Goal: Task Accomplishment & Management: Use online tool/utility

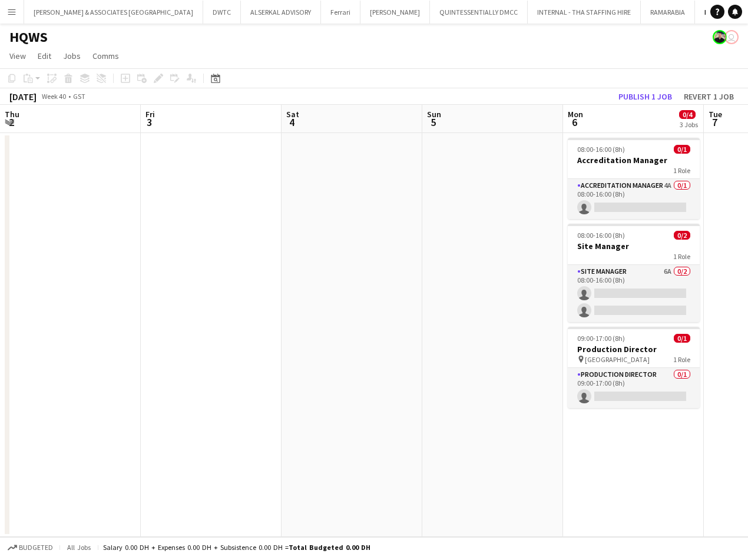
scroll to position [0, 405]
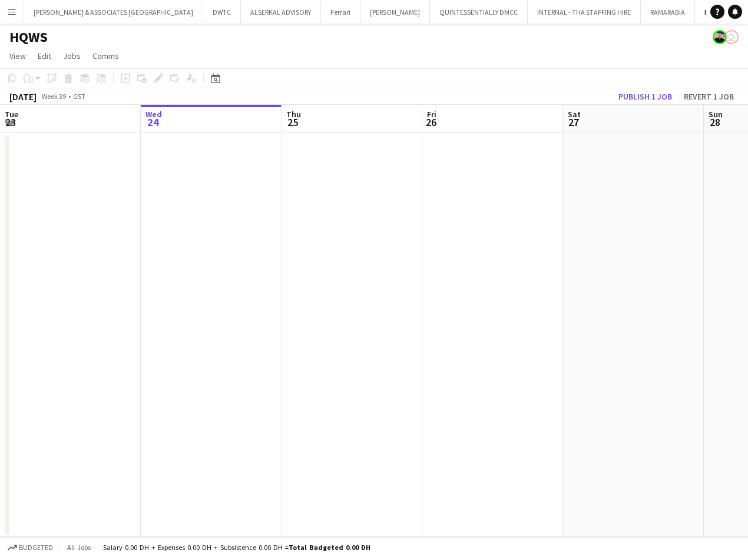
scroll to position [0, 29]
click at [747, 5] on app-icon "Close" at bounding box center [752, 5] width 5 height 5
click at [695, 13] on button "HQWS Close" at bounding box center [714, 12] width 39 height 23
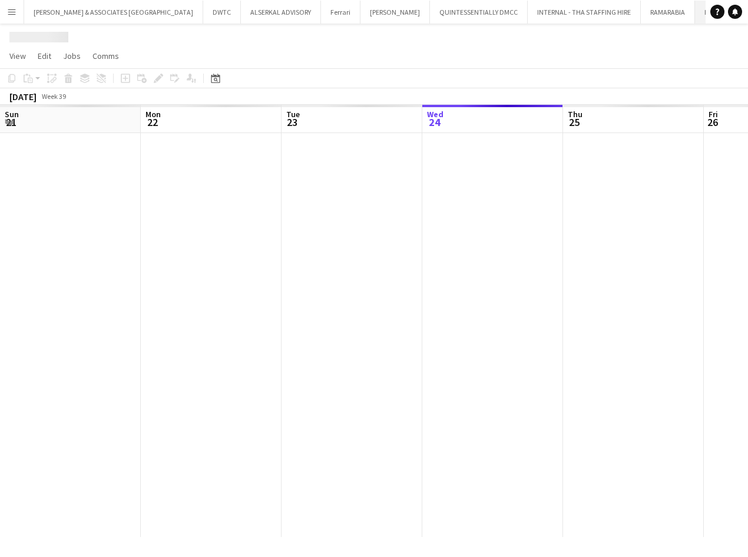
scroll to position [0, 282]
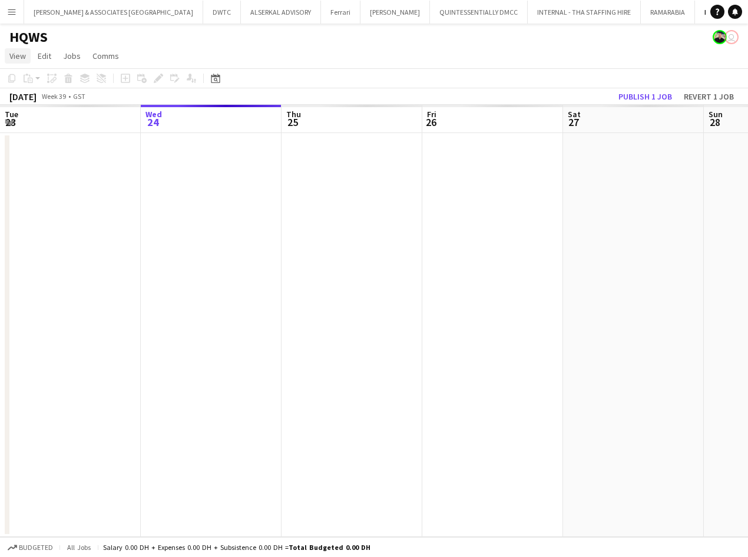
click at [26, 58] on link "View" at bounding box center [18, 55] width 26 height 15
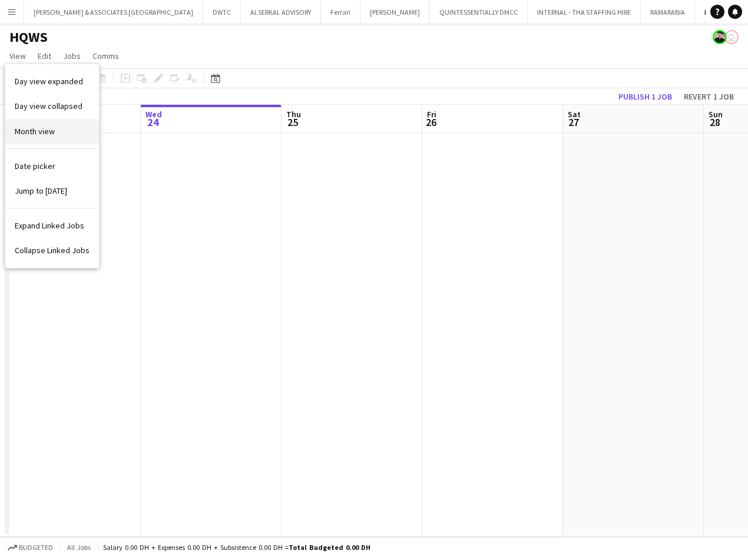
click at [52, 135] on span "Month view" at bounding box center [35, 131] width 40 height 11
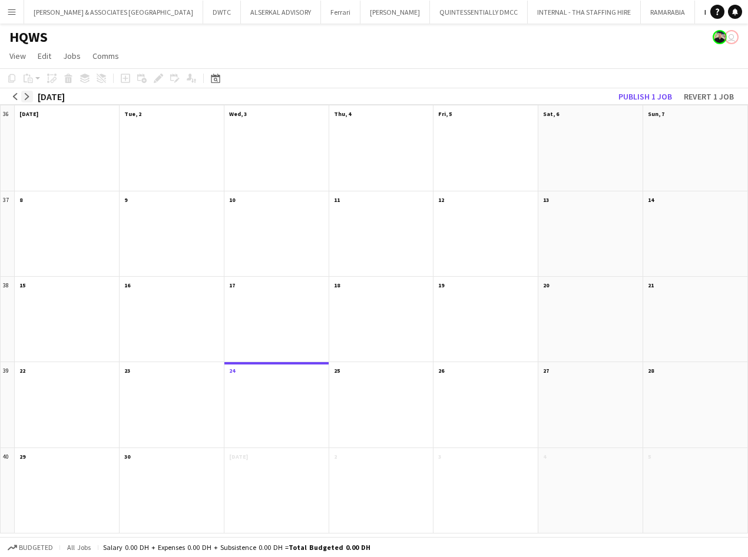
click at [26, 94] on app-icon "arrow-right" at bounding box center [27, 96] width 7 height 7
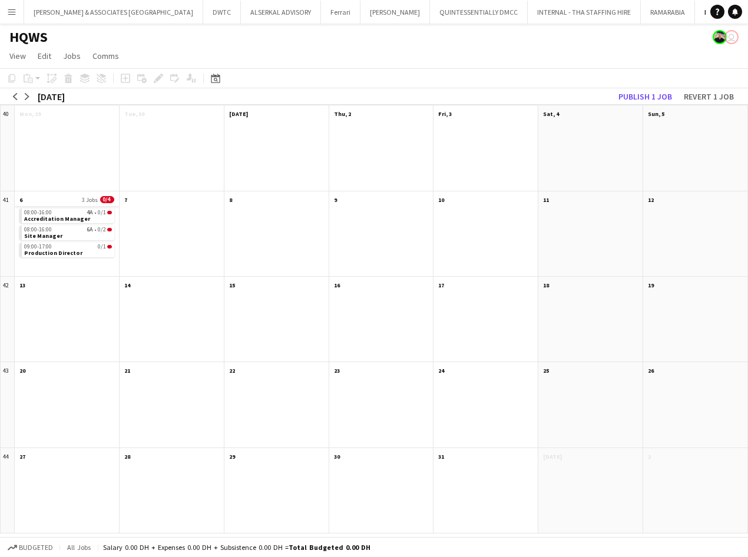
click at [49, 196] on app-month-view-date-header "6 3 Jobs 0/4" at bounding box center [67, 198] width 104 height 15
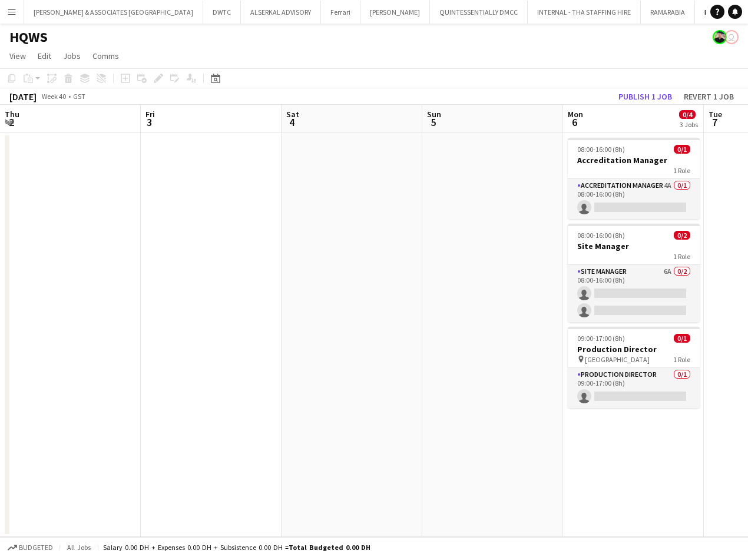
scroll to position [0, 405]
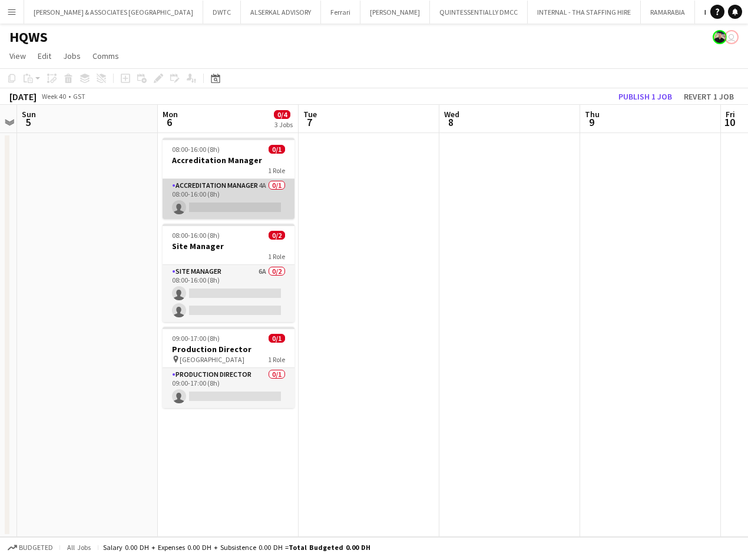
click at [214, 187] on app-card-role "Accreditation Manager 4A 0/1 08:00-16:00 (8h) single-neutral-actions" at bounding box center [229, 199] width 132 height 40
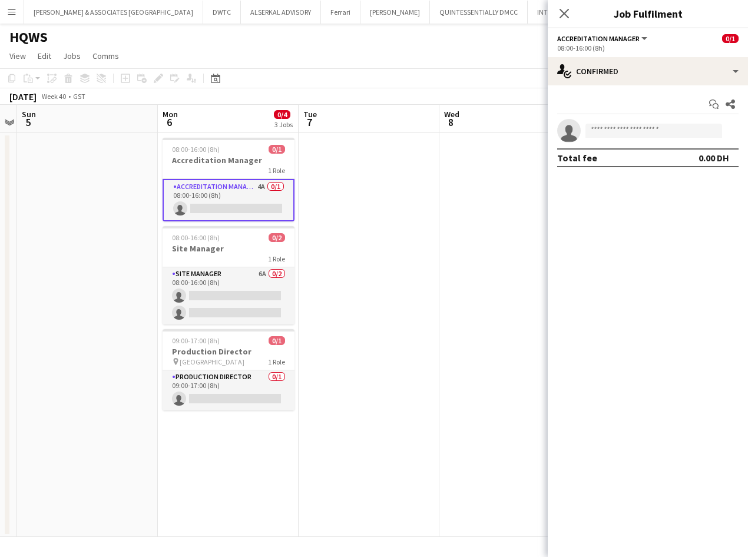
click at [679, 87] on div "Start chat Share single-neutral-actions Total fee 0.00 DH" at bounding box center [648, 130] width 200 height 91
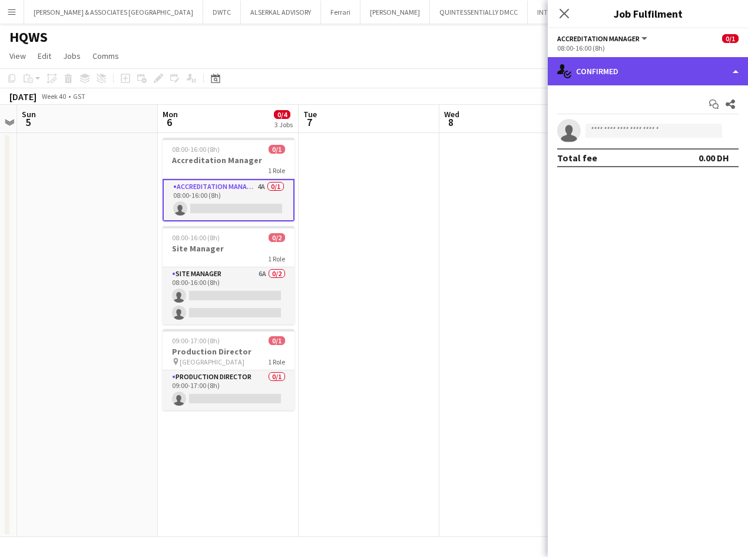
click at [679, 78] on div "single-neutral-actions-check-2 Confirmed" at bounding box center [648, 71] width 200 height 28
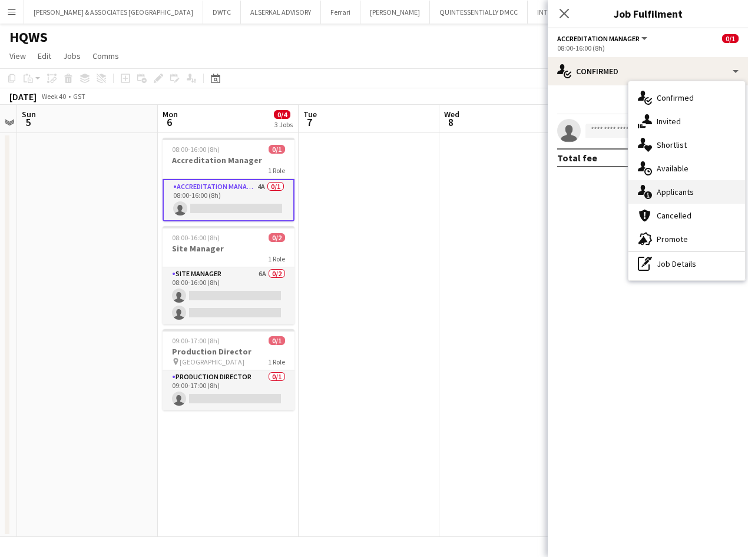
click at [702, 188] on div "single-neutral-actions-information Applicants" at bounding box center [686, 192] width 117 height 24
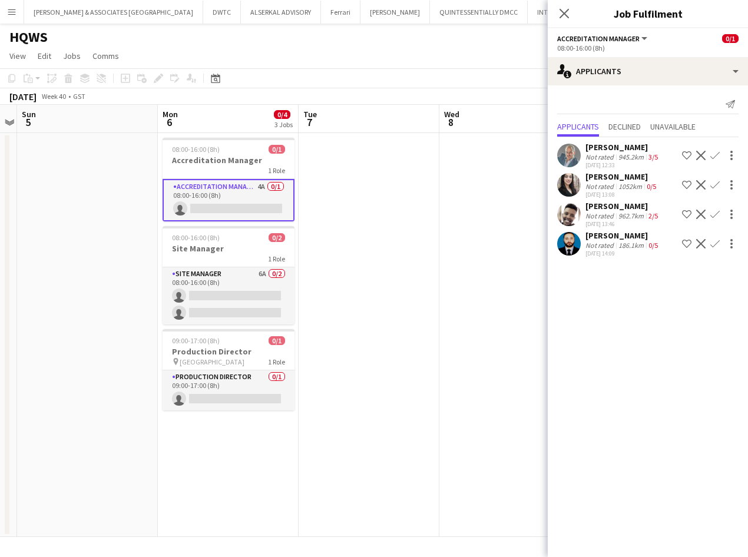
click at [604, 238] on div "[PERSON_NAME]" at bounding box center [622, 235] width 75 height 11
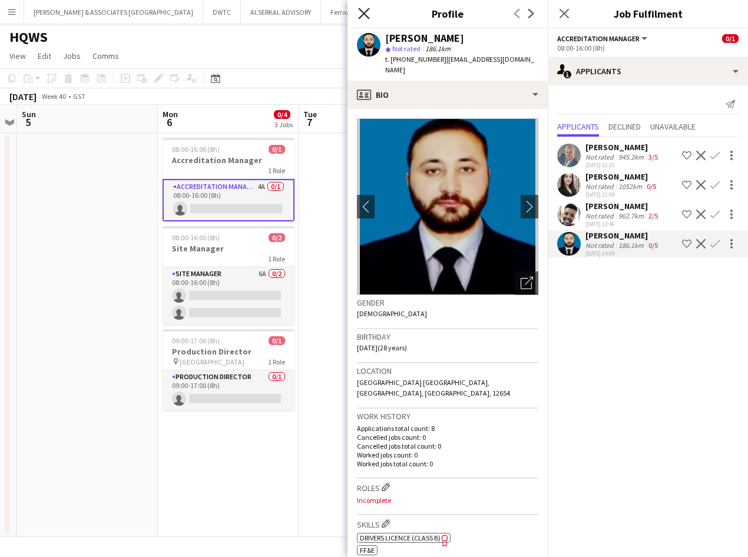
click at [359, 11] on icon "Close pop-in" at bounding box center [363, 13] width 11 height 11
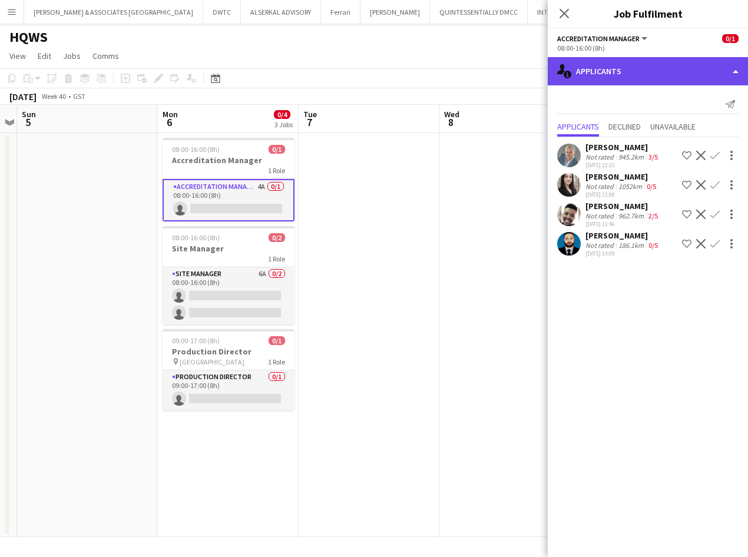
click at [606, 78] on div "single-neutral-actions-information Applicants" at bounding box center [648, 71] width 200 height 28
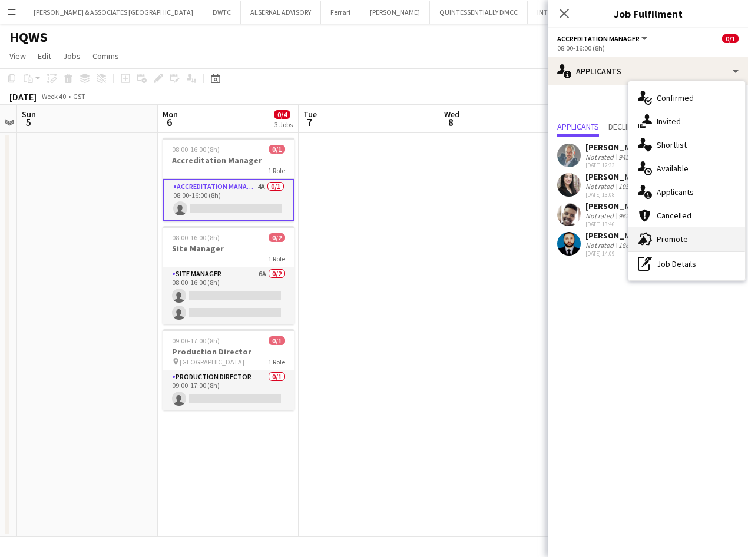
click at [675, 236] on span "Promote" at bounding box center [672, 239] width 31 height 11
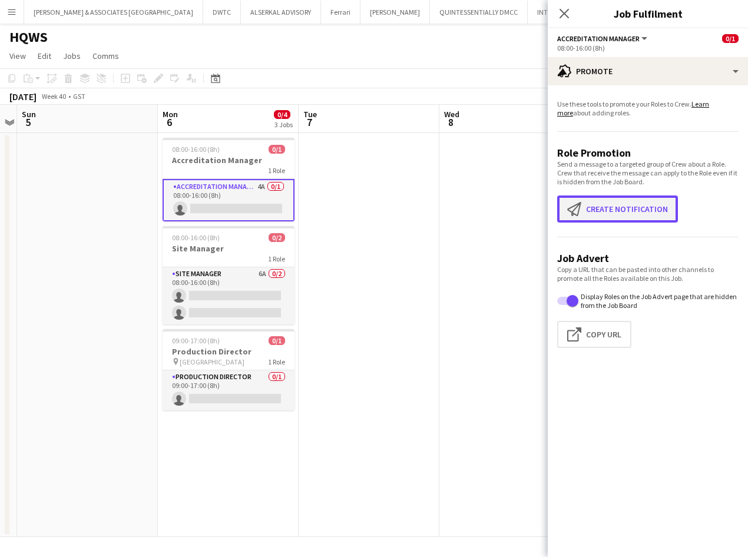
click at [646, 207] on button "Create notification Create notification" at bounding box center [617, 209] width 121 height 27
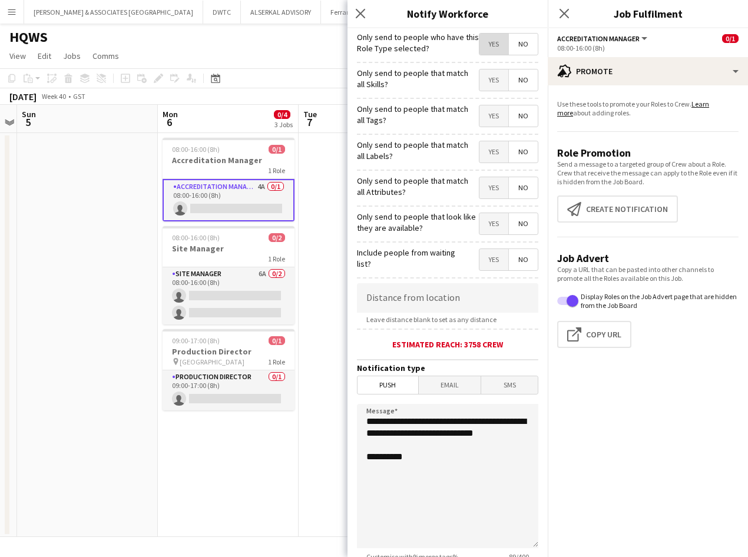
click at [479, 47] on span "Yes" at bounding box center [493, 44] width 29 height 21
click at [455, 384] on span "Email" at bounding box center [450, 385] width 62 height 18
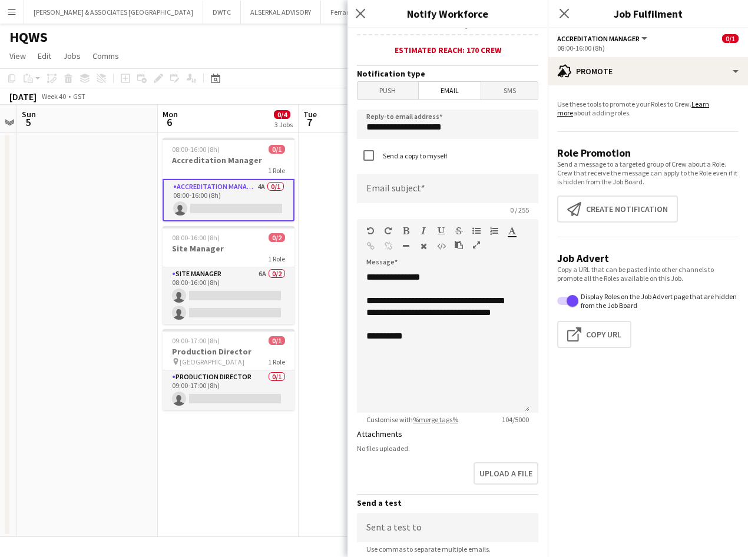
scroll to position [177, 0]
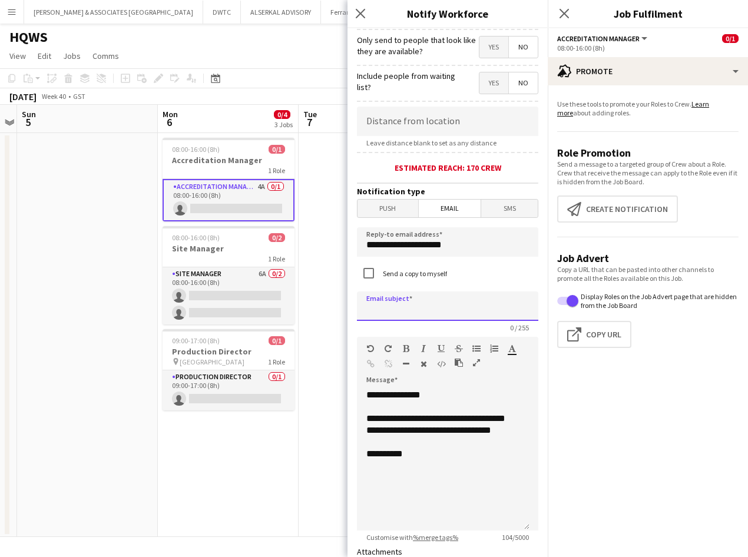
click at [431, 309] on input at bounding box center [447, 306] width 181 height 29
type input "**********"
click at [397, 481] on div "**********" at bounding box center [443, 459] width 173 height 141
click at [429, 469] on div "**********" at bounding box center [443, 459] width 173 height 141
click at [11, 19] on button "Menu" at bounding box center [12, 12] width 24 height 24
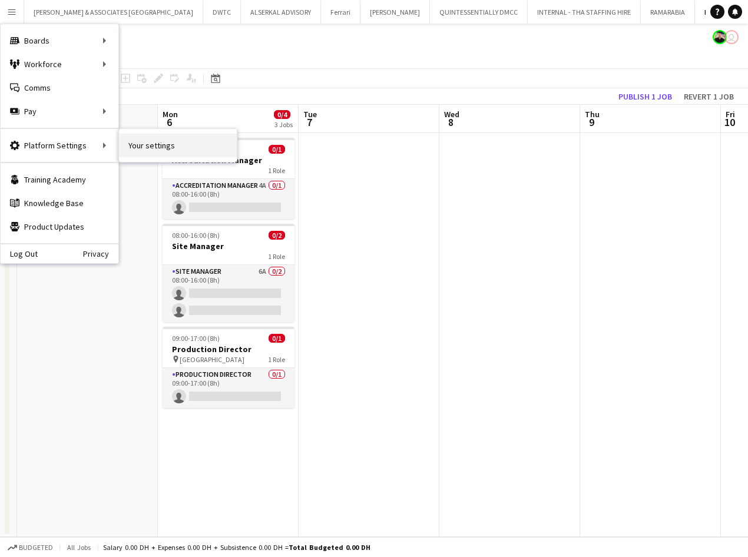
click at [166, 157] on link "Your settings" at bounding box center [178, 146] width 118 height 24
